Goal: Transaction & Acquisition: Purchase product/service

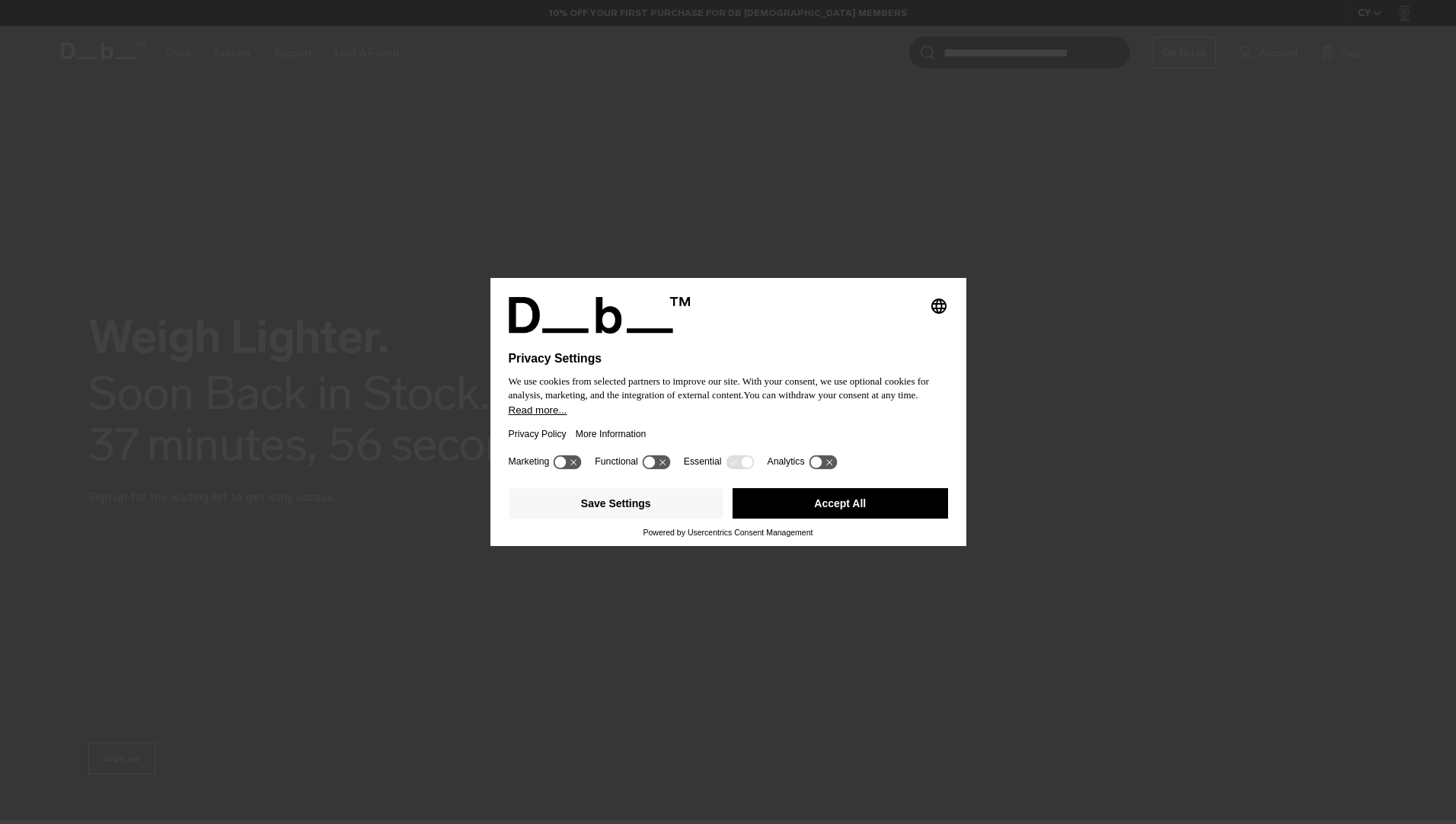
click at [872, 500] on button "Accept All" at bounding box center [840, 503] width 216 height 30
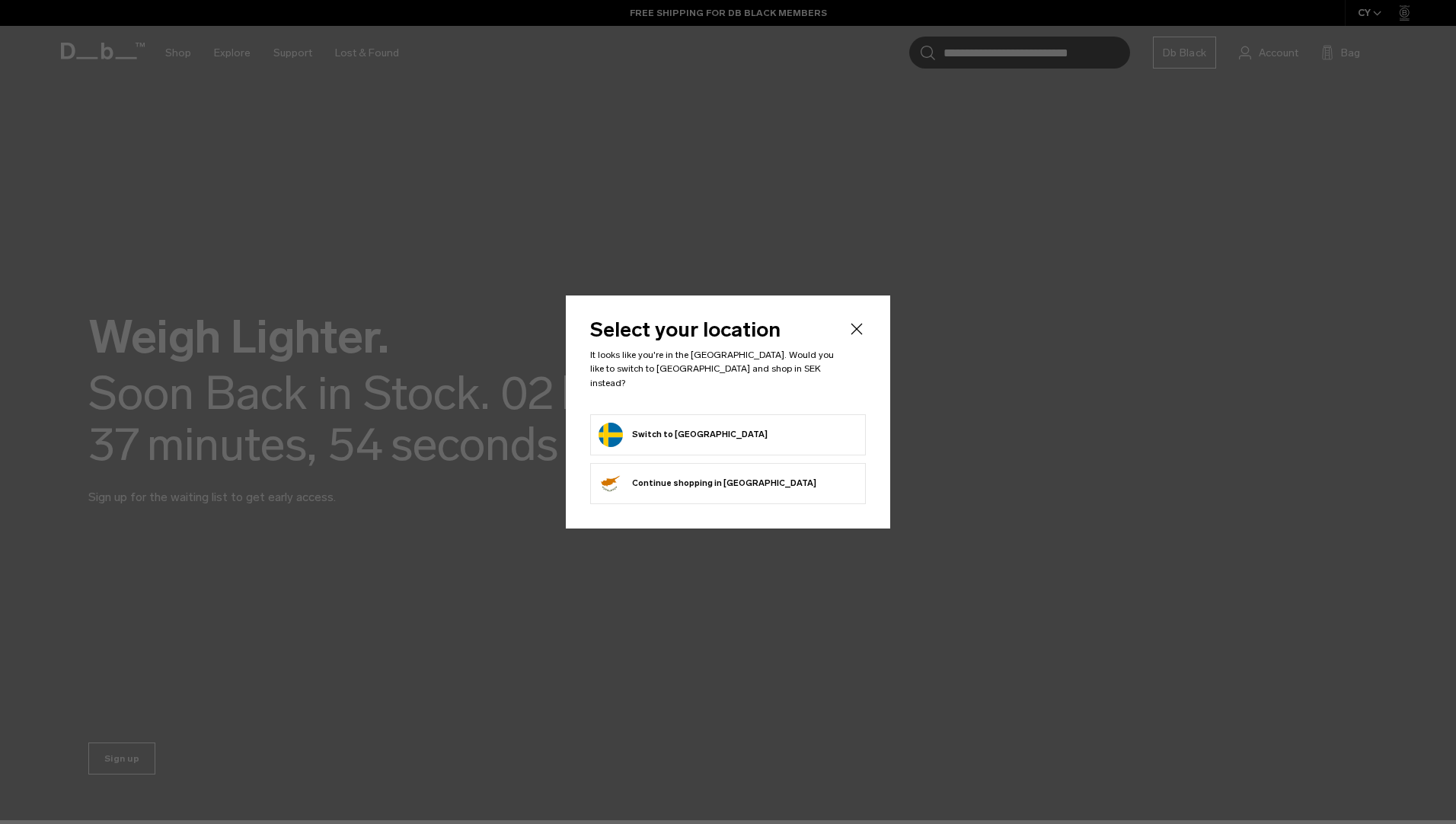
click at [778, 423] on form "Switch to [GEOGRAPHIC_DATA]" at bounding box center [728, 435] width 259 height 25
click at [859, 335] on icon "Close" at bounding box center [857, 329] width 11 height 11
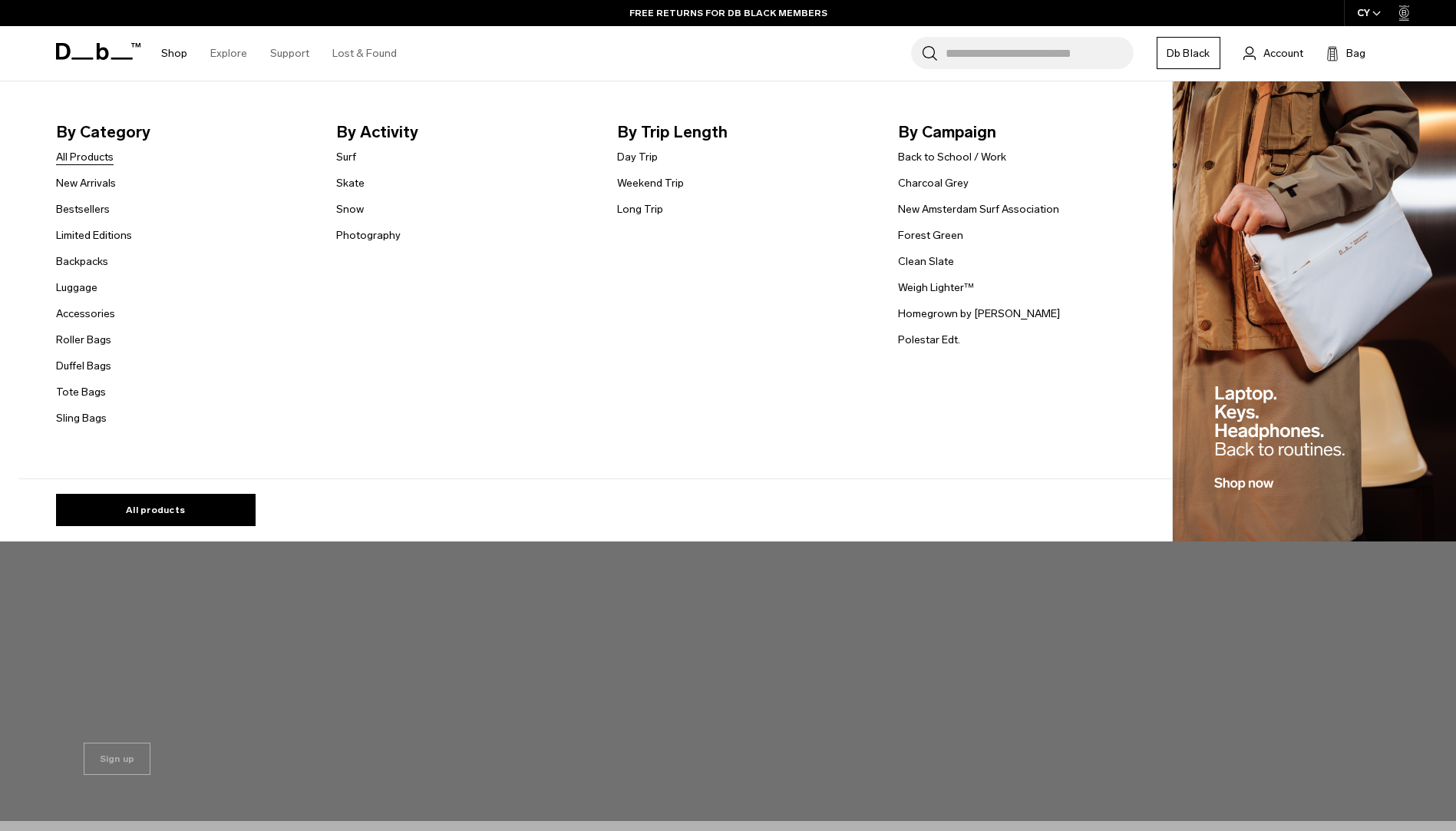
click at [105, 158] on link "All Products" at bounding box center [85, 157] width 58 height 16
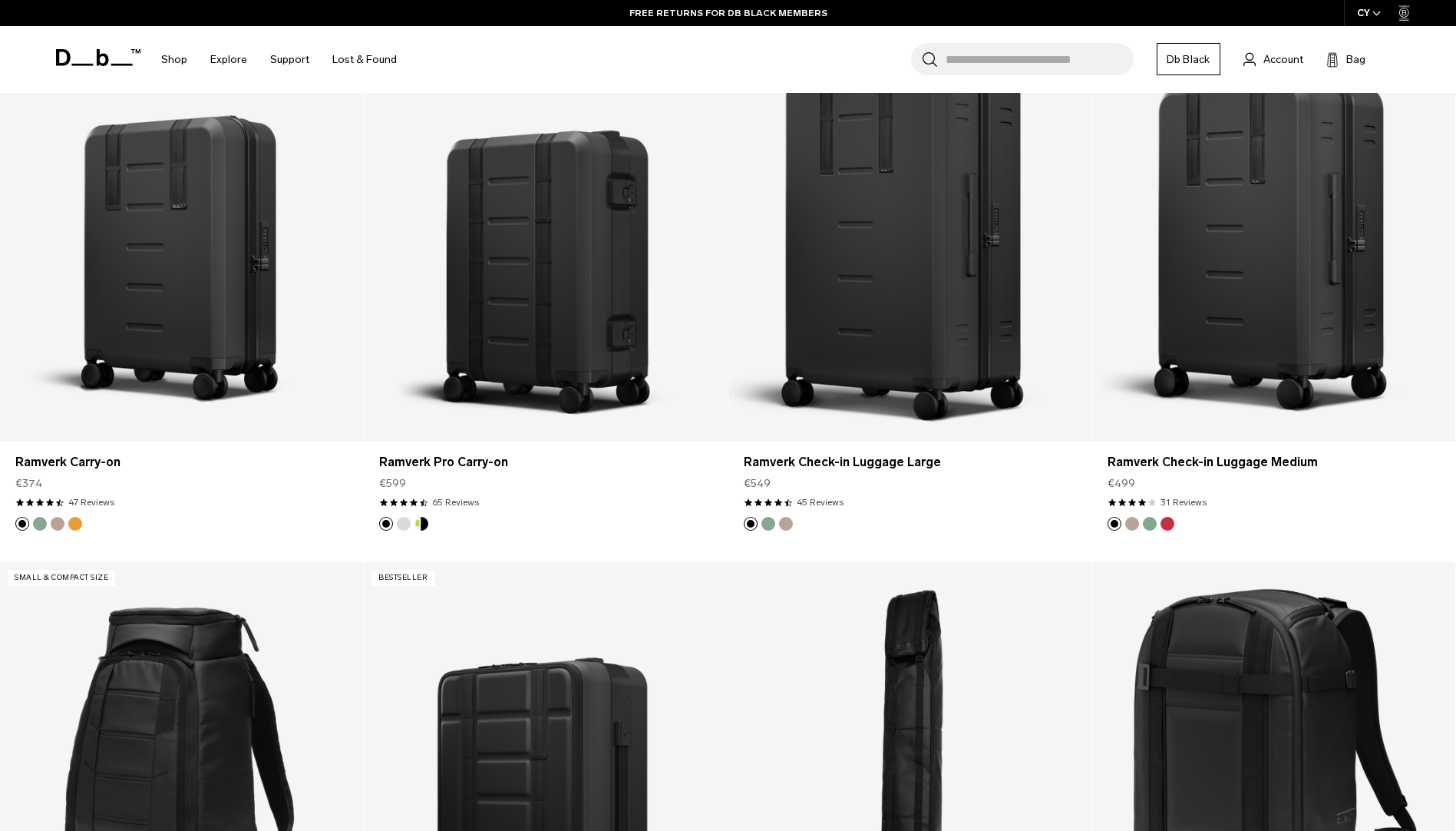
scroll to position [4377, 0]
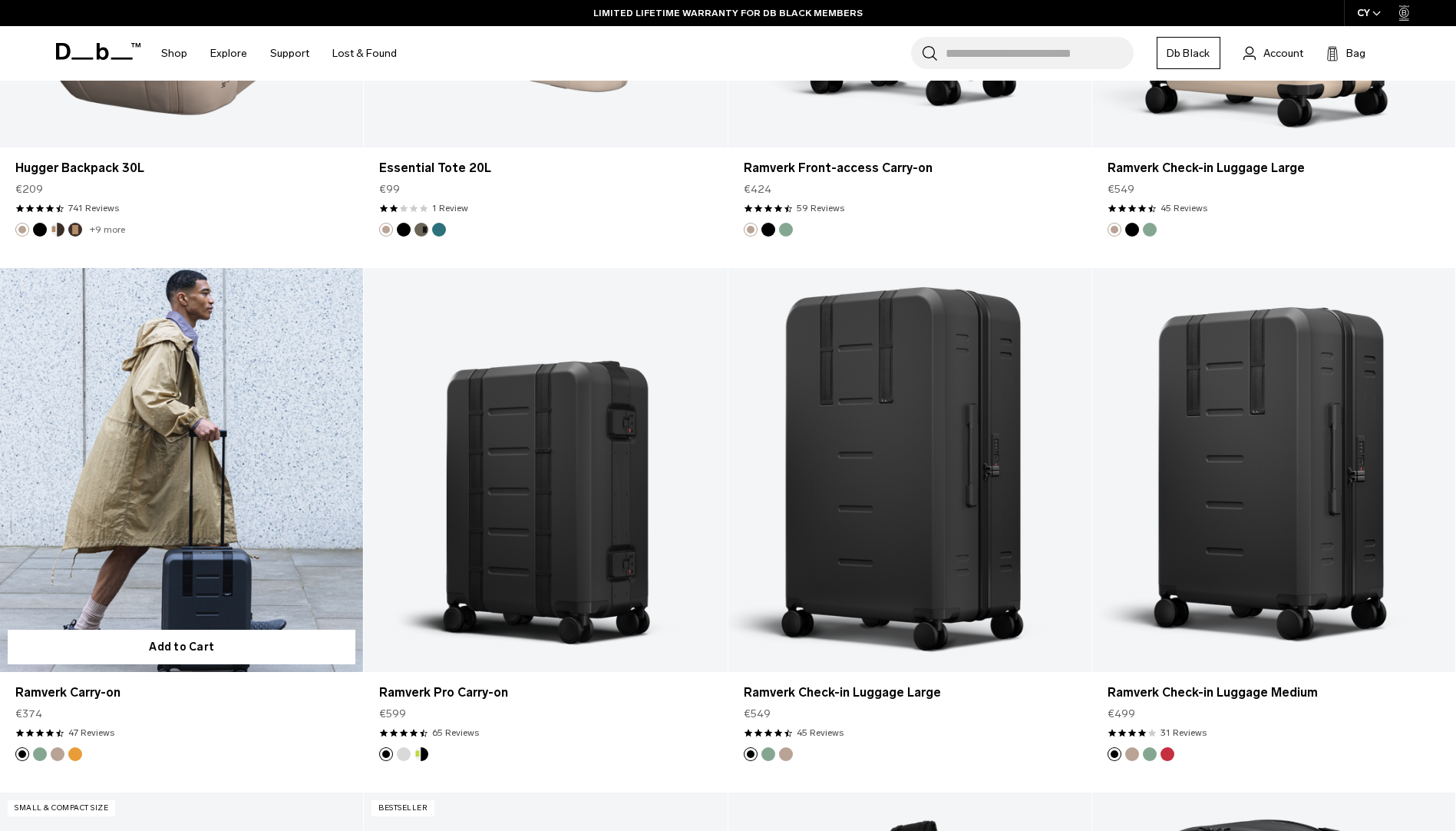
click at [224, 577] on link "Ramverk Carry-on" at bounding box center [181, 470] width 363 height 404
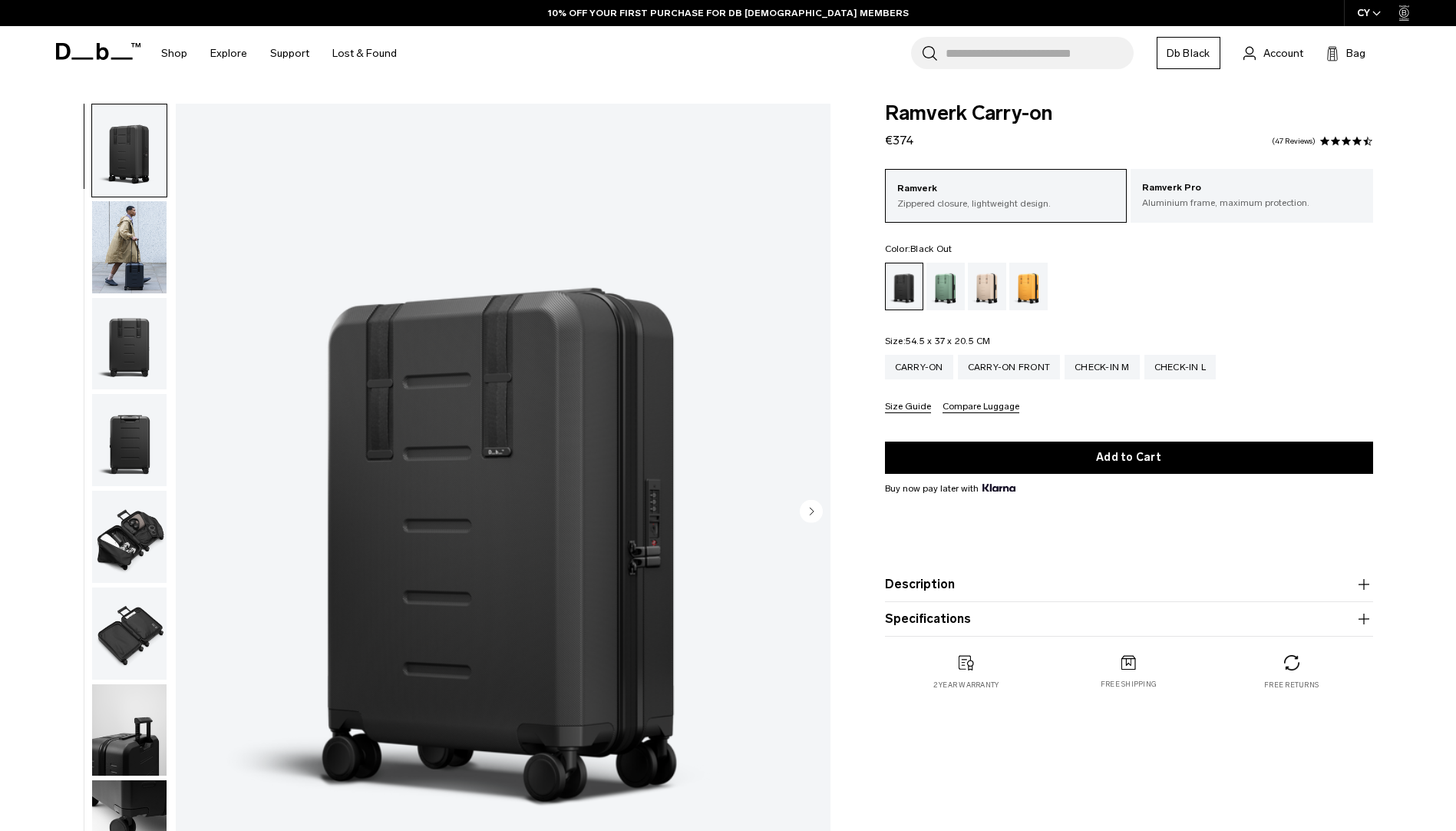
click at [819, 511] on circle "Next slide" at bounding box center [812, 510] width 23 height 23
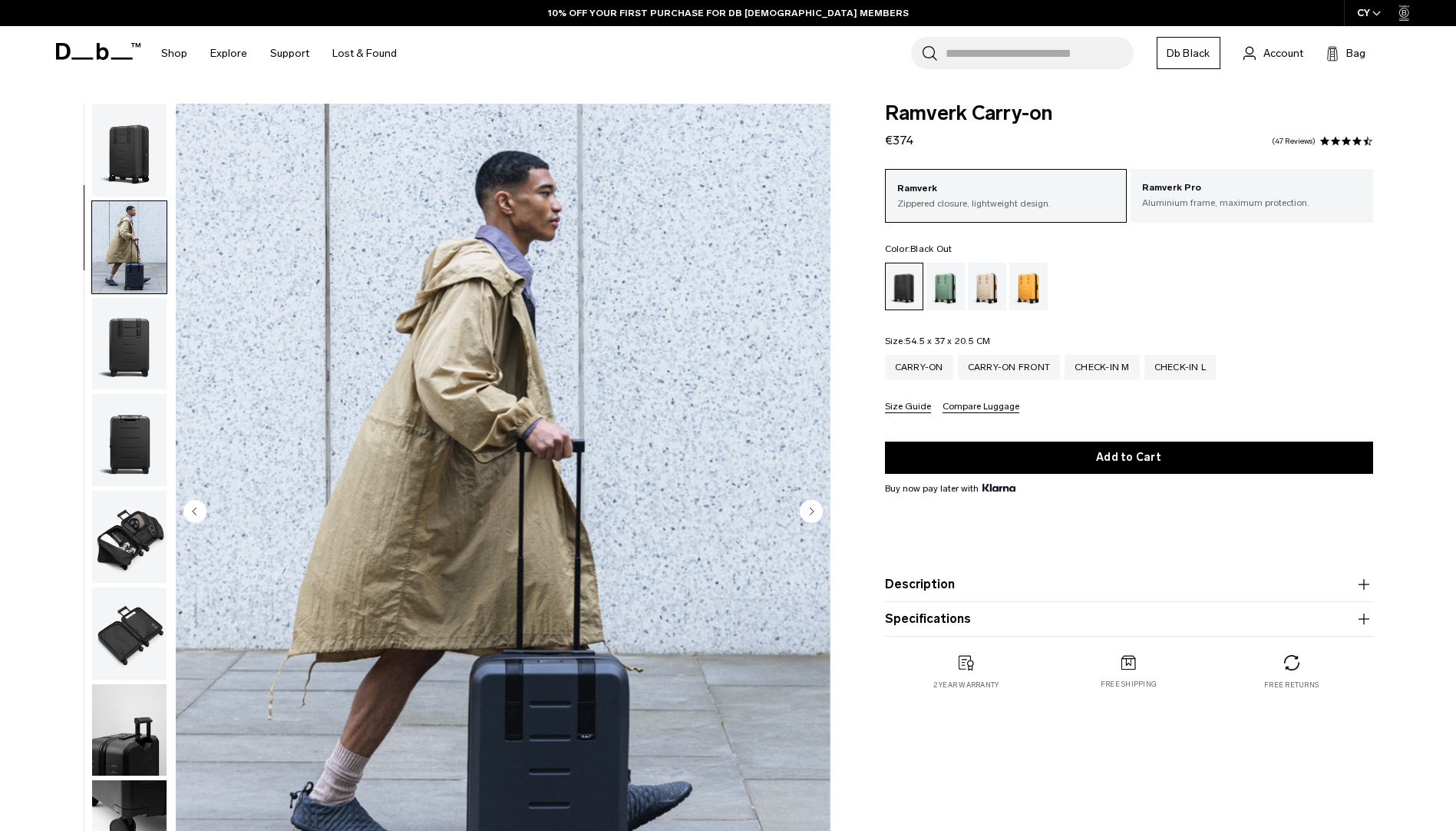
scroll to position [96, 0]
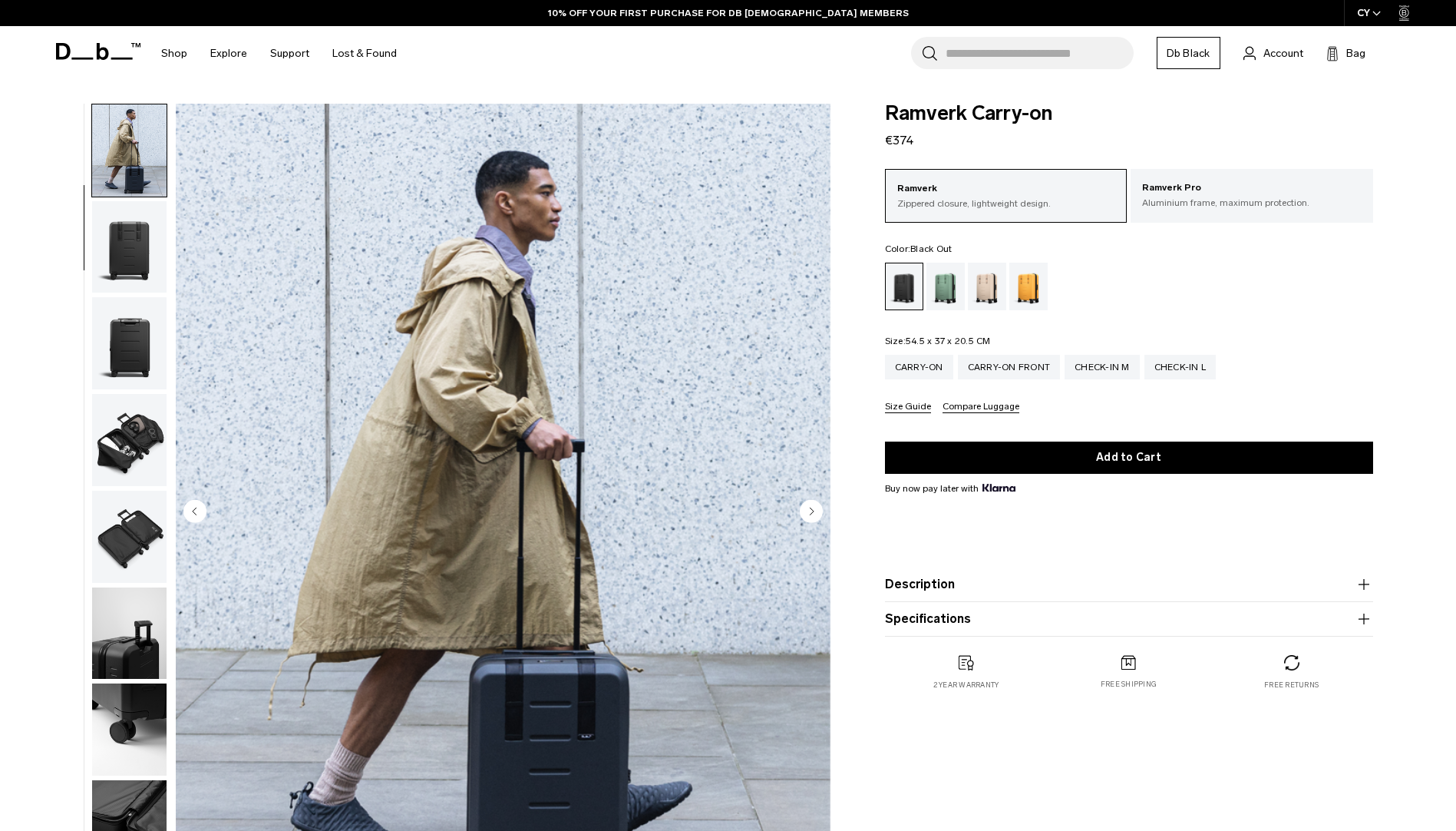
click at [817, 511] on circle "Next slide" at bounding box center [812, 510] width 23 height 23
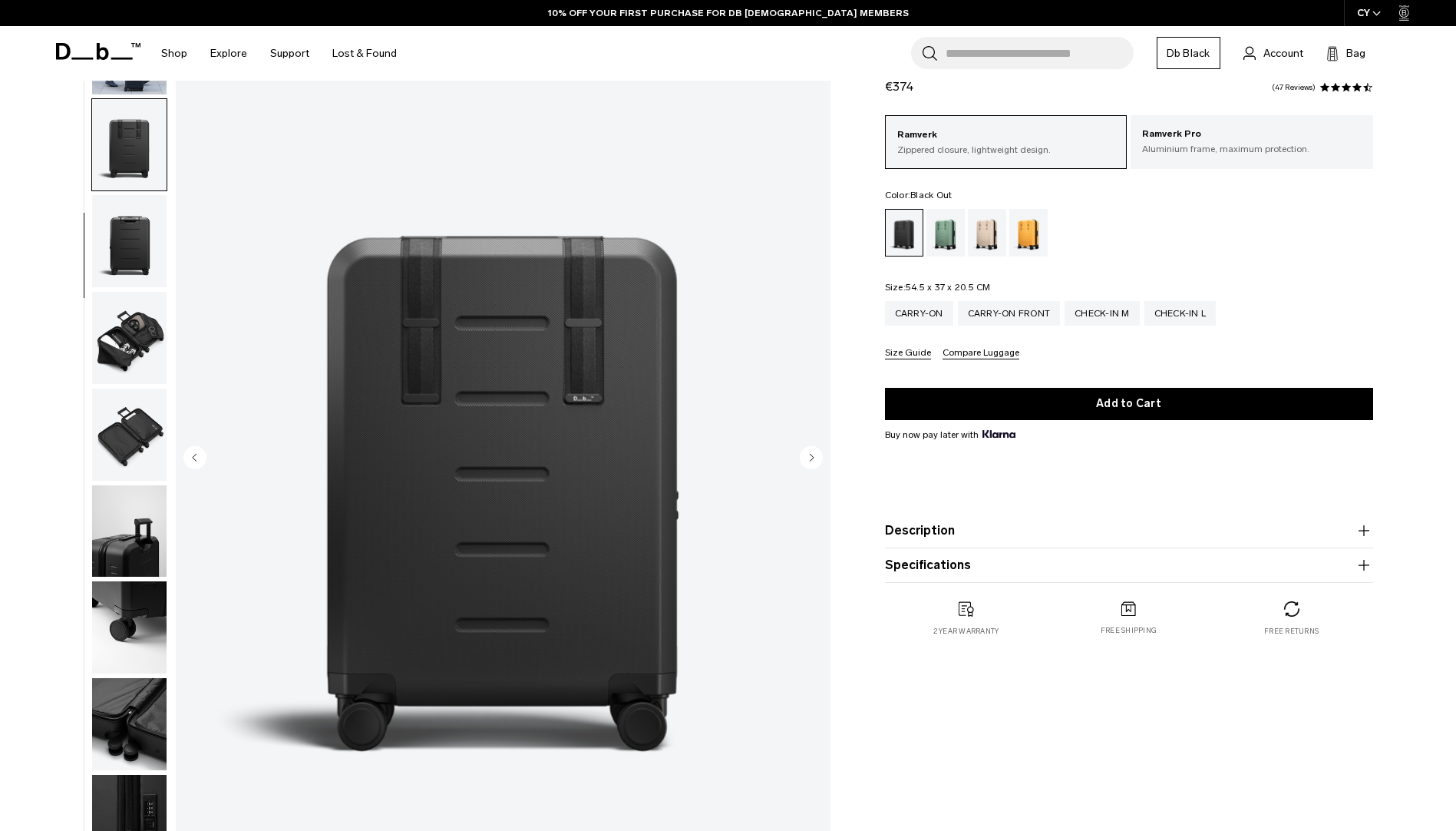
scroll to position [153, 0]
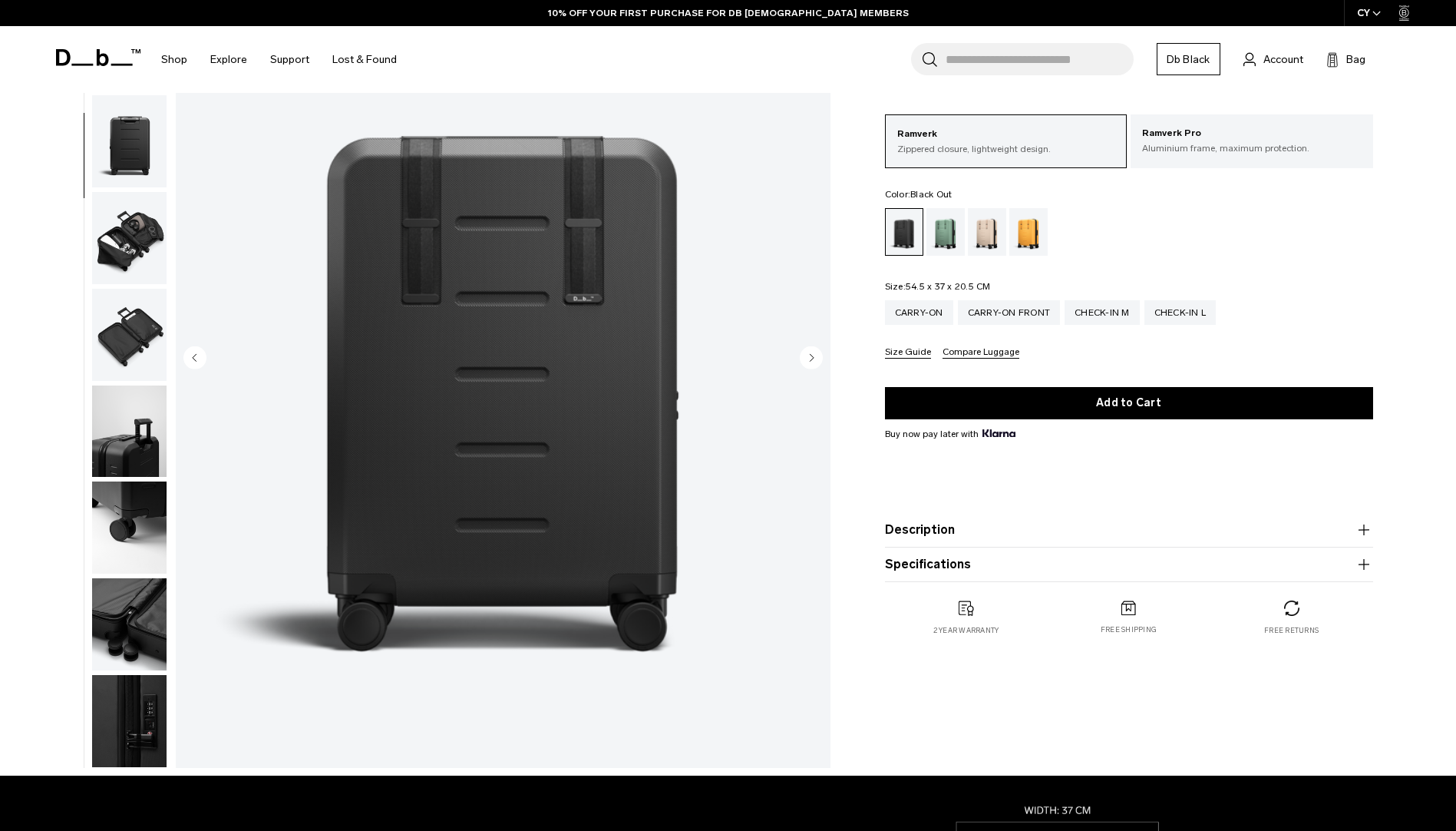
click at [814, 356] on circle "Next slide" at bounding box center [812, 357] width 23 height 23
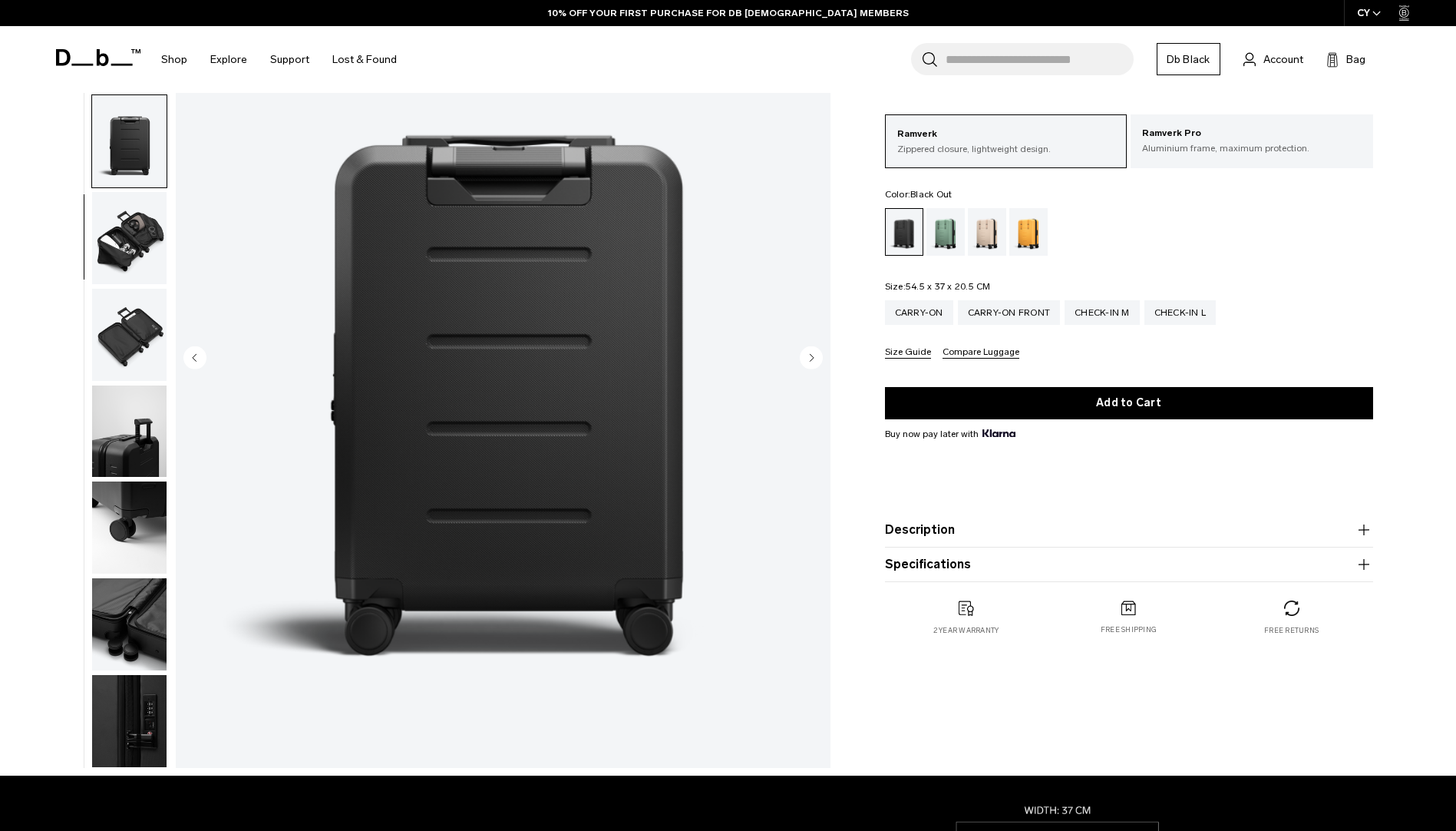
click at [814, 356] on circle "Next slide" at bounding box center [812, 357] width 23 height 23
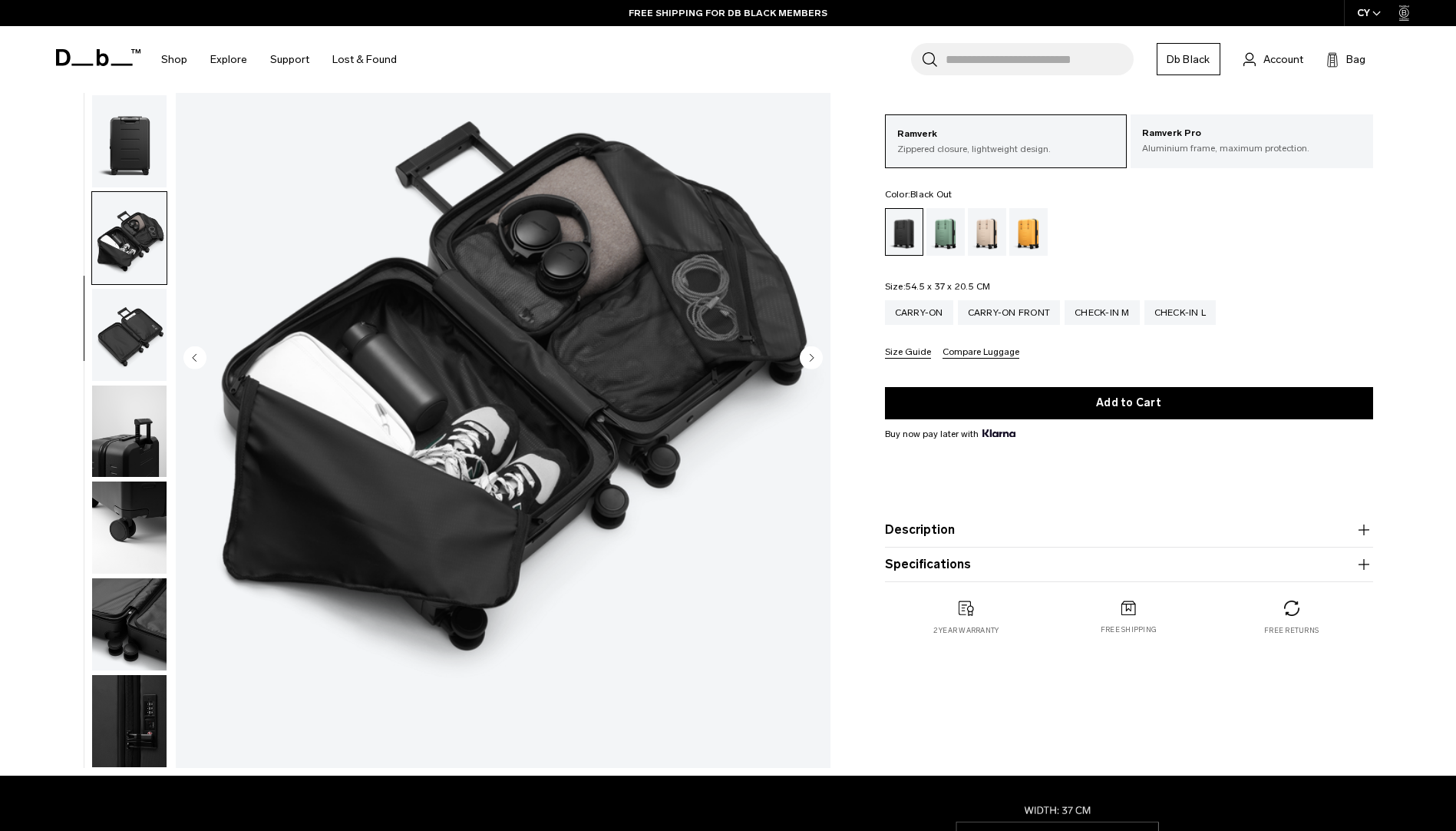
click at [814, 356] on circle "Next slide" at bounding box center [812, 357] width 23 height 23
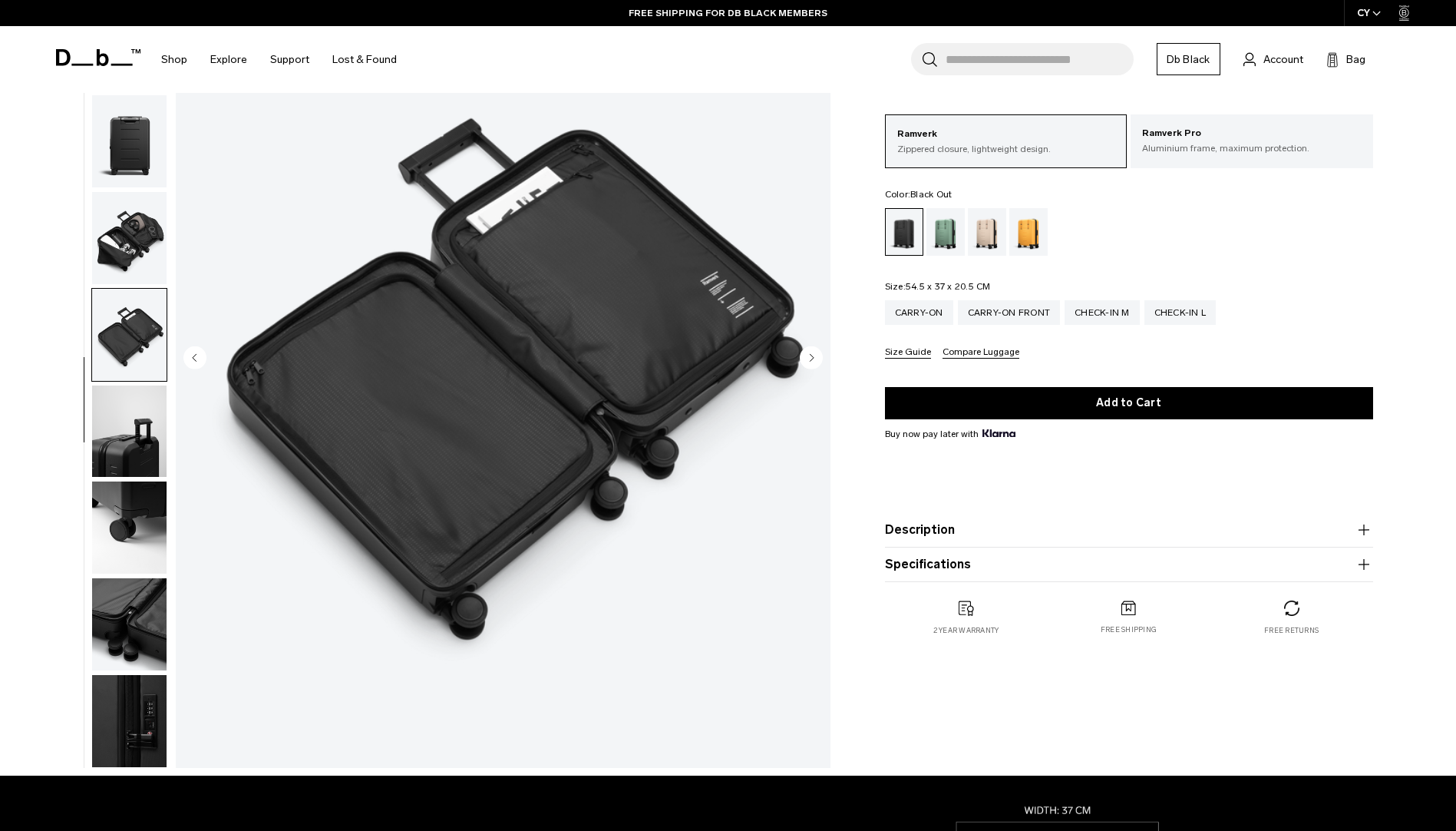
click at [814, 356] on circle "Next slide" at bounding box center [812, 357] width 23 height 23
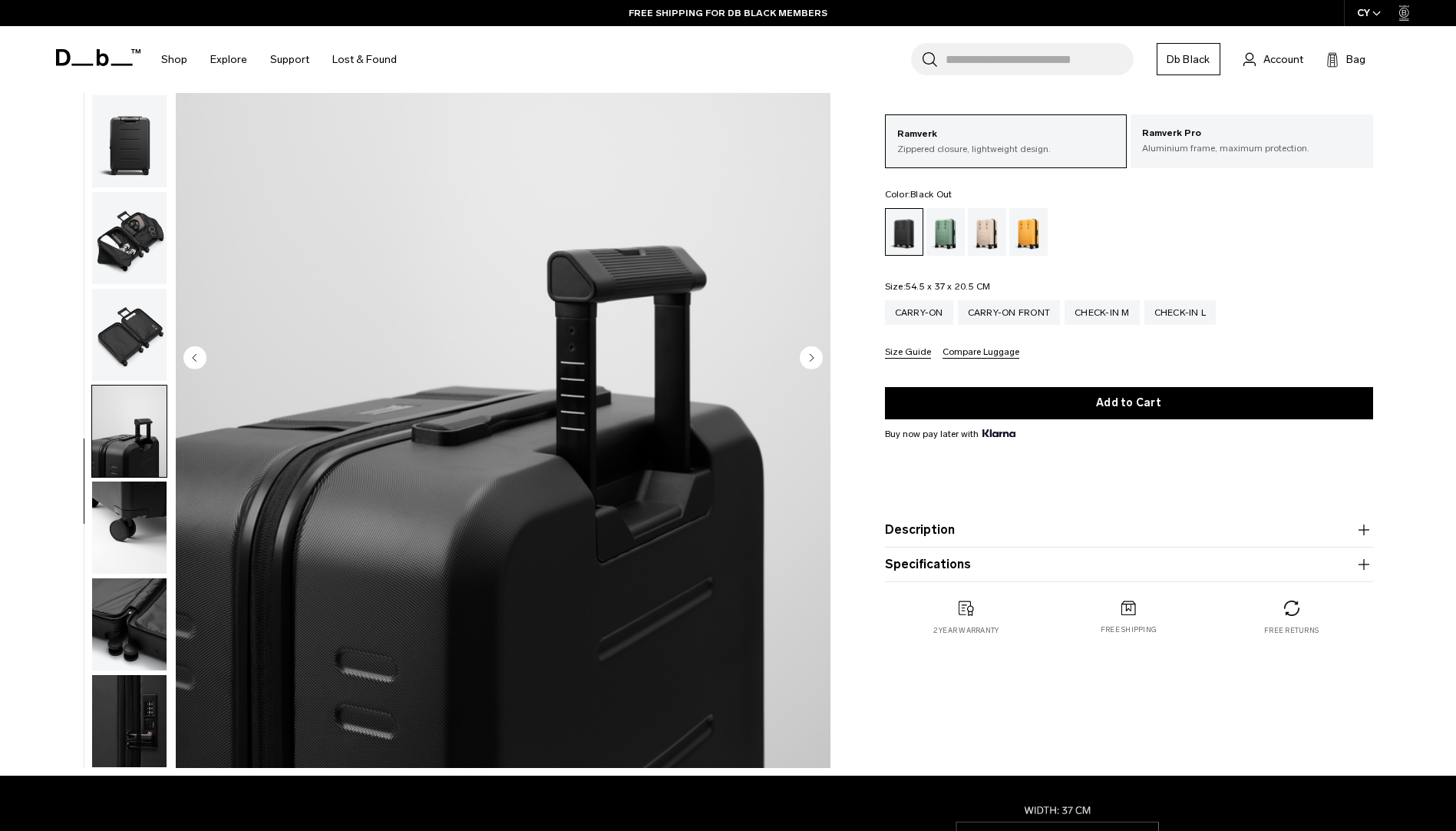
click at [814, 356] on circle "Next slide" at bounding box center [812, 357] width 23 height 23
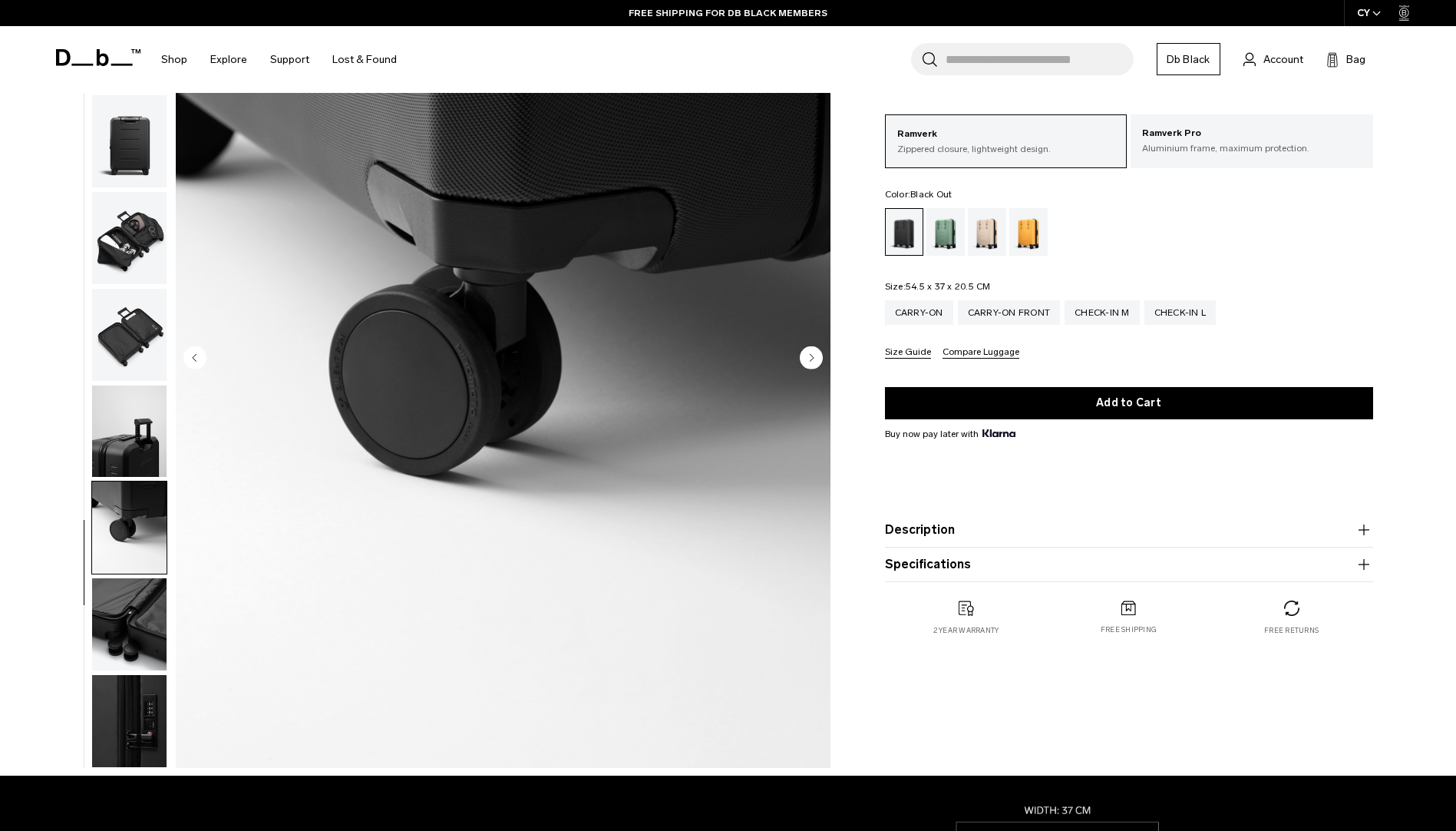
click at [814, 356] on circle "Next slide" at bounding box center [812, 357] width 23 height 23
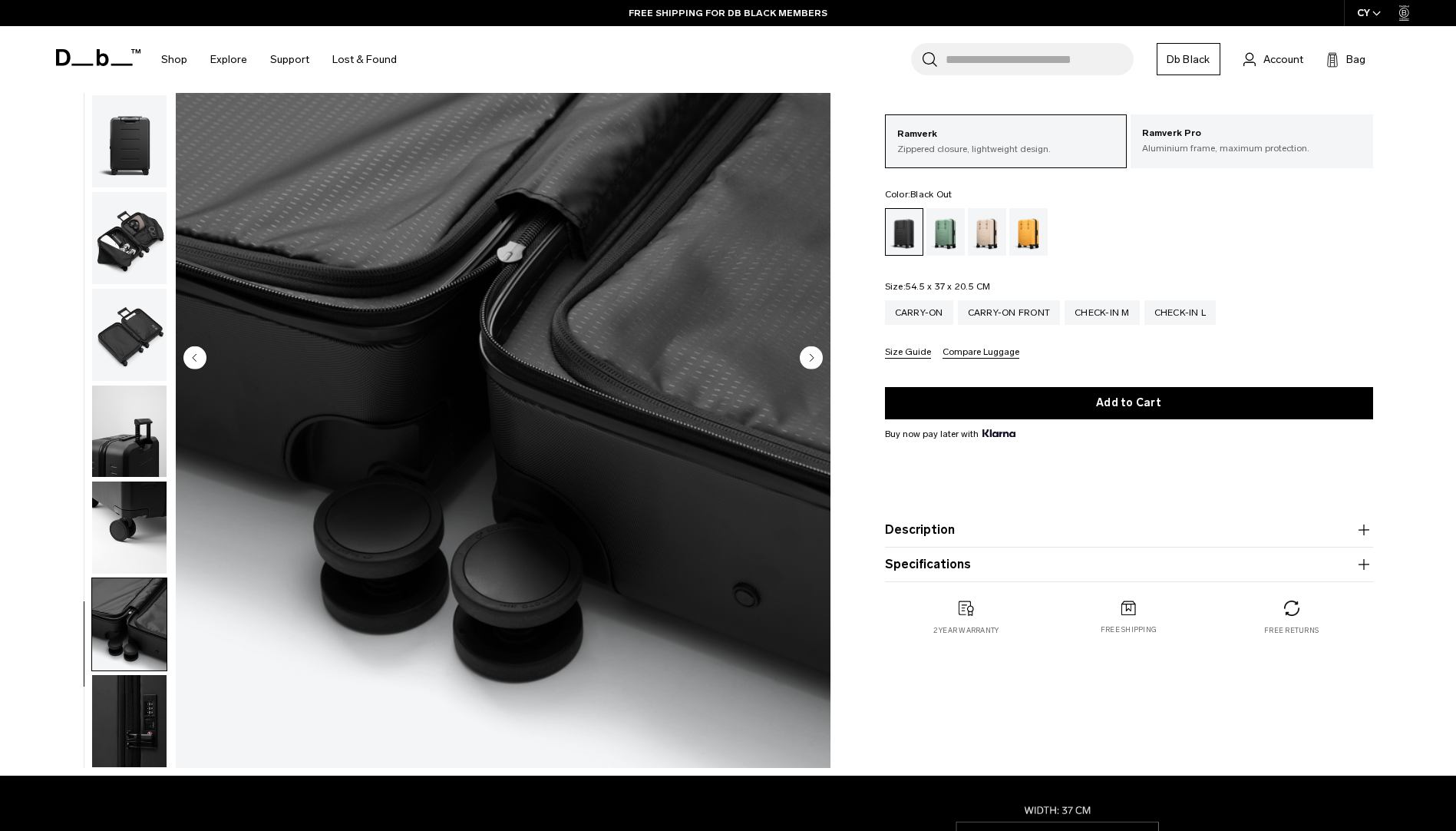
click at [814, 356] on circle "Next slide" at bounding box center [812, 357] width 23 height 23
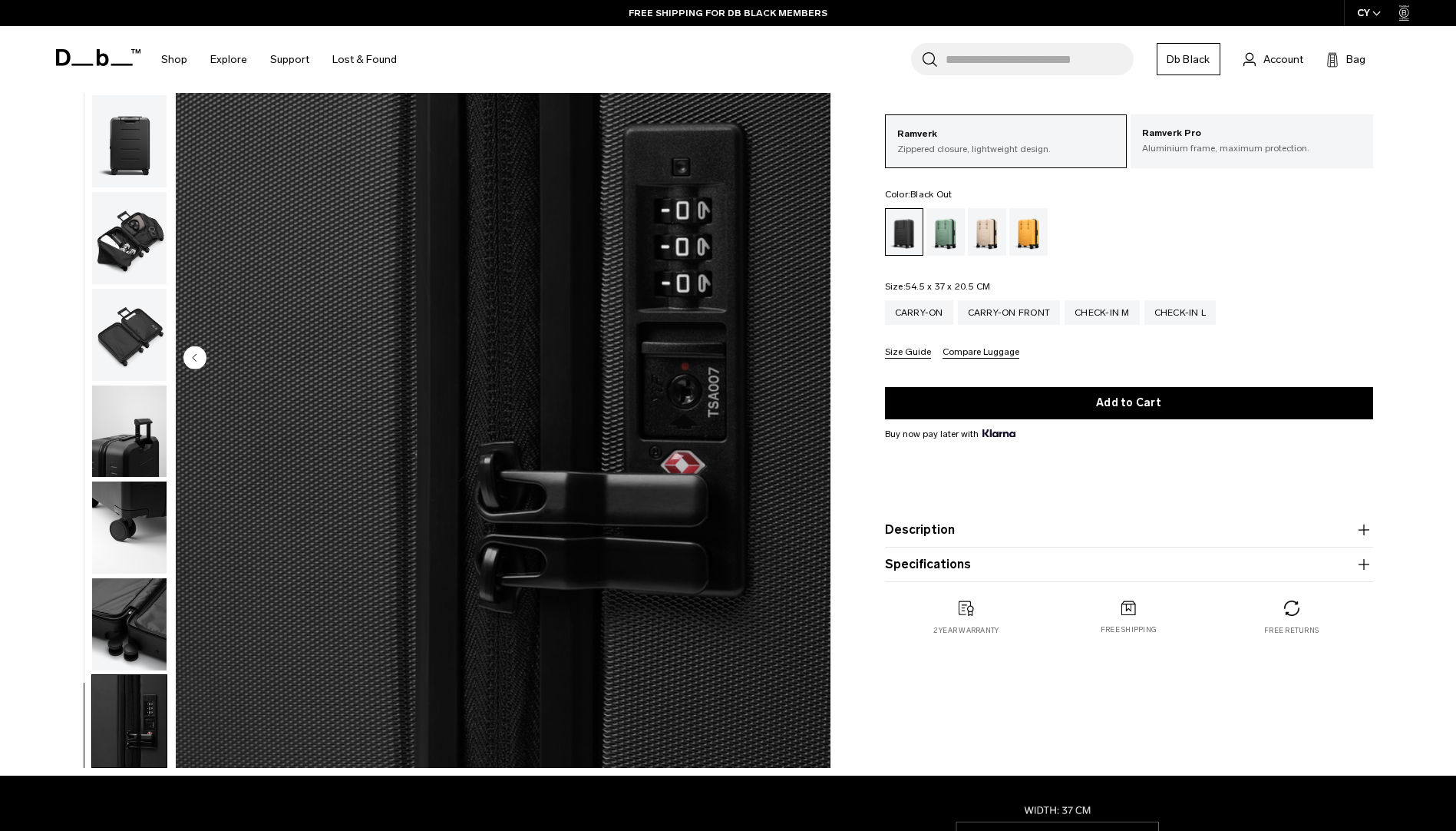
click at [814, 356] on img "10 / 10" at bounding box center [503, 359] width 655 height 818
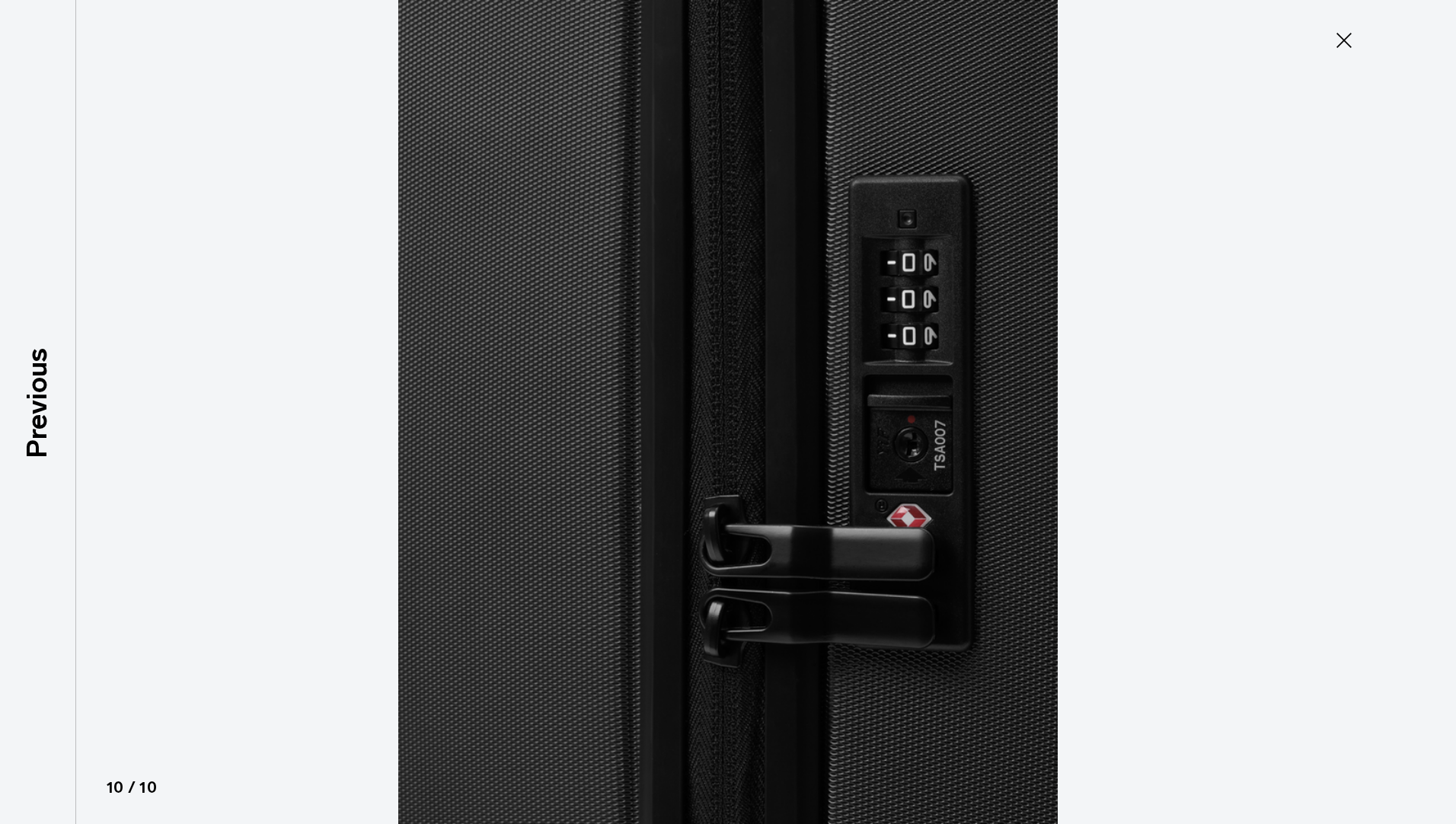
click at [1344, 38] on icon at bounding box center [1344, 40] width 25 height 25
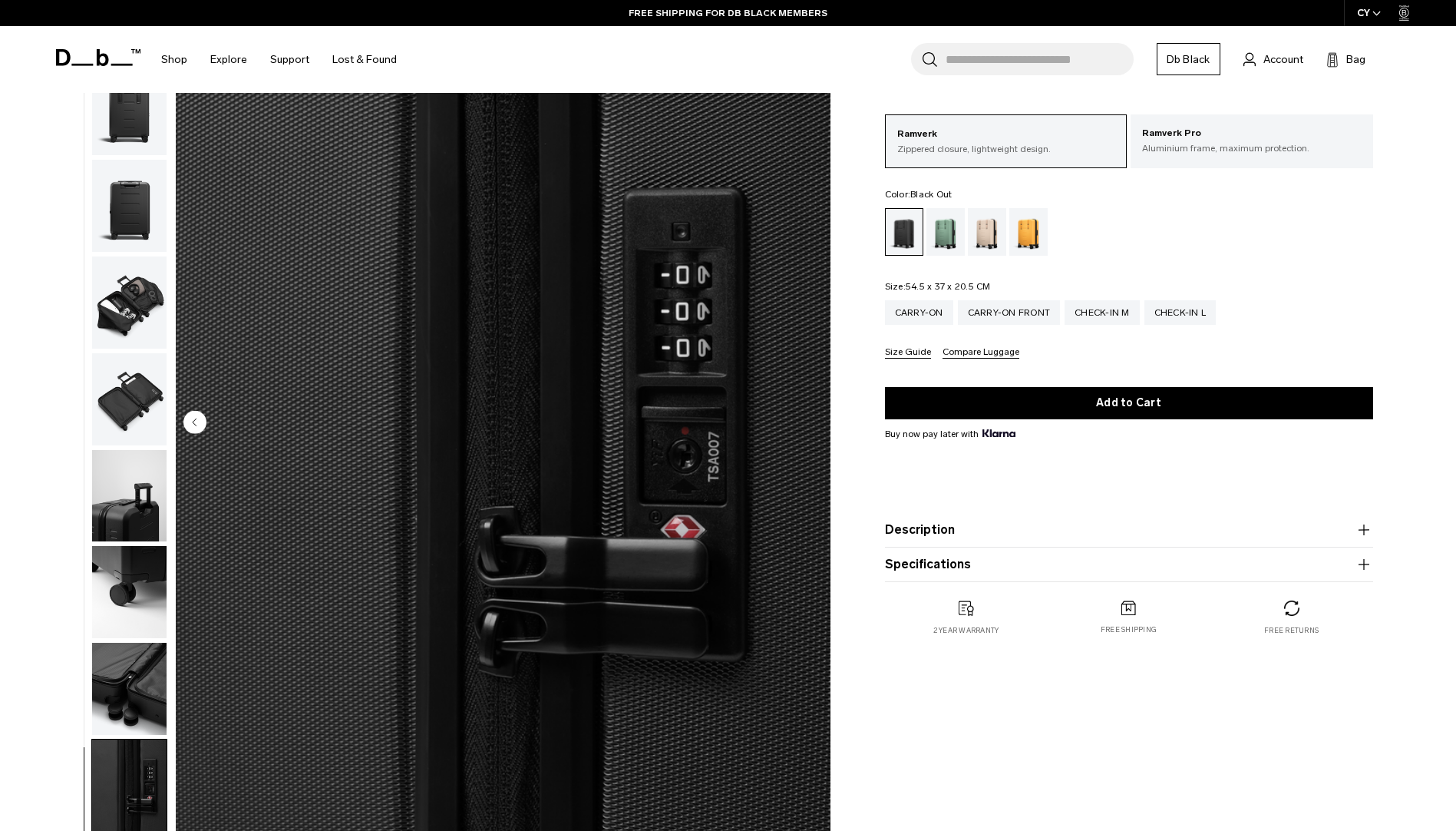
scroll to position [0, 0]
